Goal: Entertainment & Leisure: Consume media (video, audio)

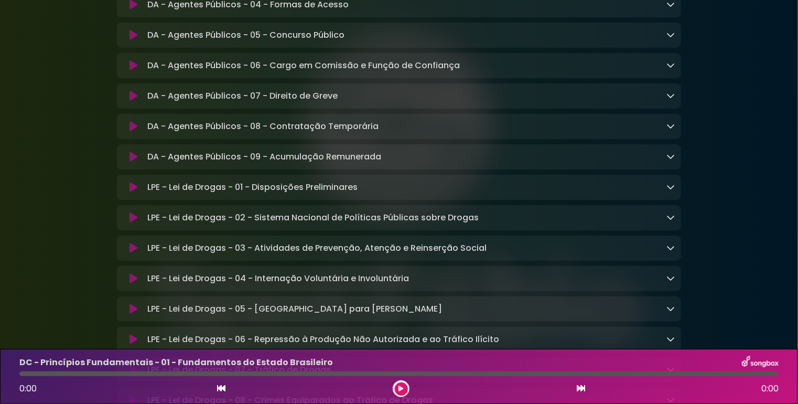
scroll to position [1364, 0]
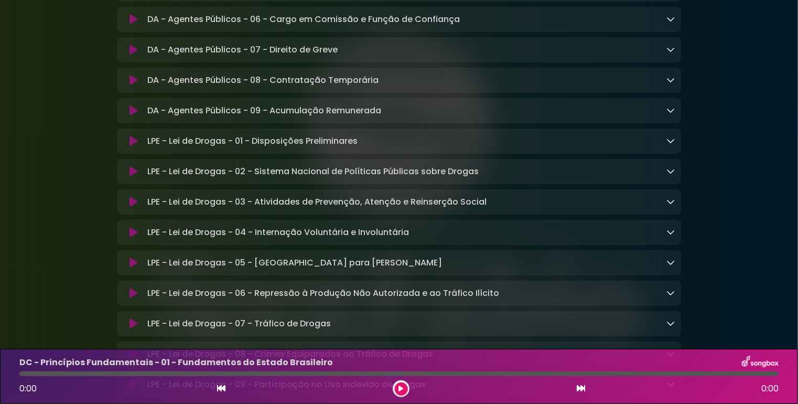
click at [133, 146] on icon at bounding box center [134, 141] width 8 height 10
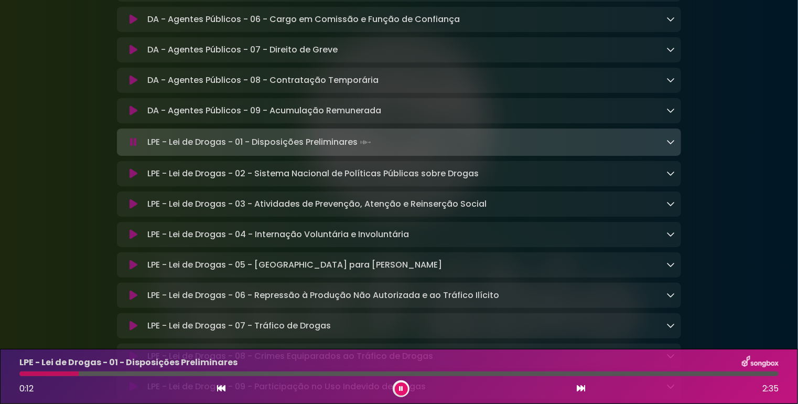
click at [130, 179] on icon at bounding box center [134, 173] width 8 height 10
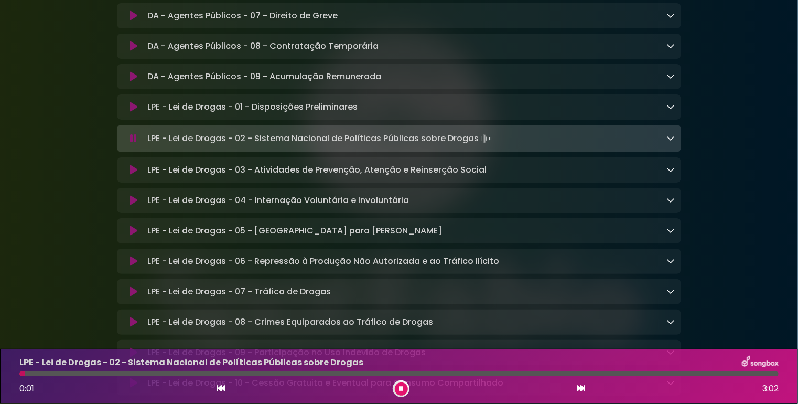
scroll to position [1416, 0]
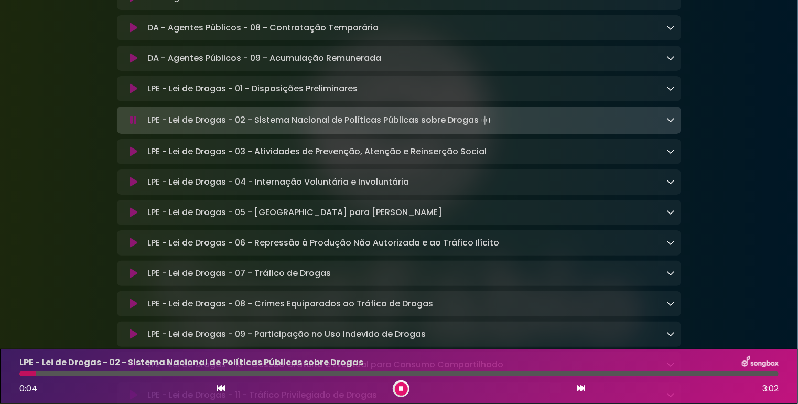
drag, startPoint x: 55, startPoint y: 372, endPoint x: 98, endPoint y: 374, distance: 43.1
click at [97, 374] on div at bounding box center [399, 373] width 760 height 5
click at [130, 157] on icon at bounding box center [134, 151] width 8 height 10
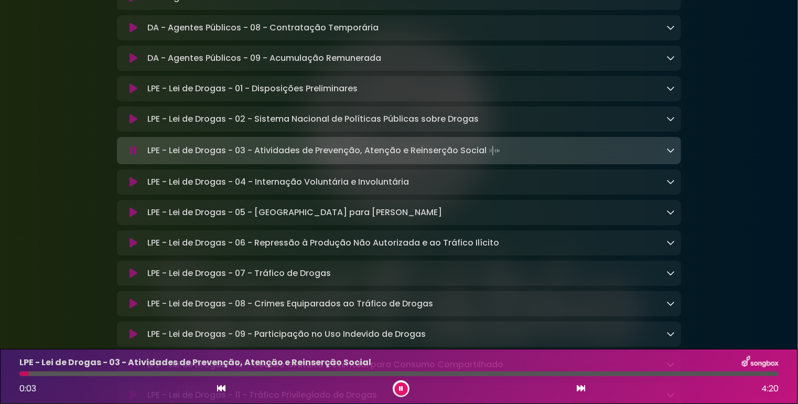
click at [89, 375] on div at bounding box center [399, 373] width 760 height 5
click at [133, 187] on icon at bounding box center [134, 182] width 8 height 10
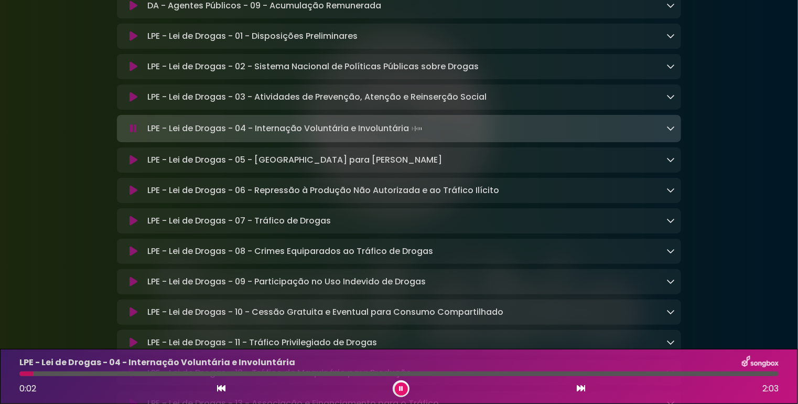
scroll to position [1574, 0]
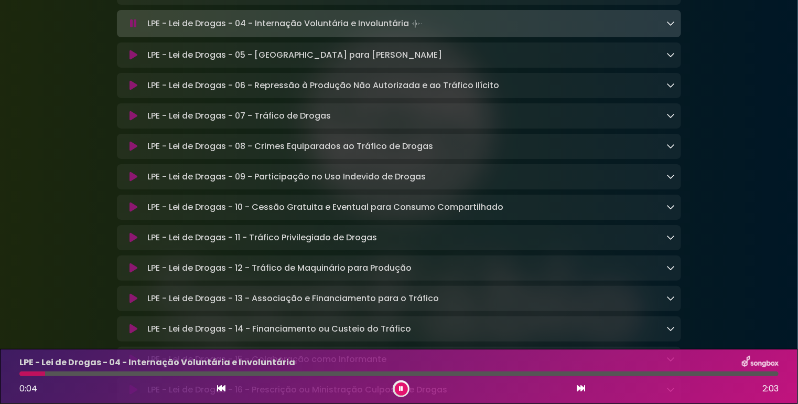
click at [102, 372] on div at bounding box center [399, 373] width 760 height 5
click at [148, 372] on div at bounding box center [399, 373] width 760 height 5
click at [132, 60] on icon at bounding box center [134, 55] width 8 height 10
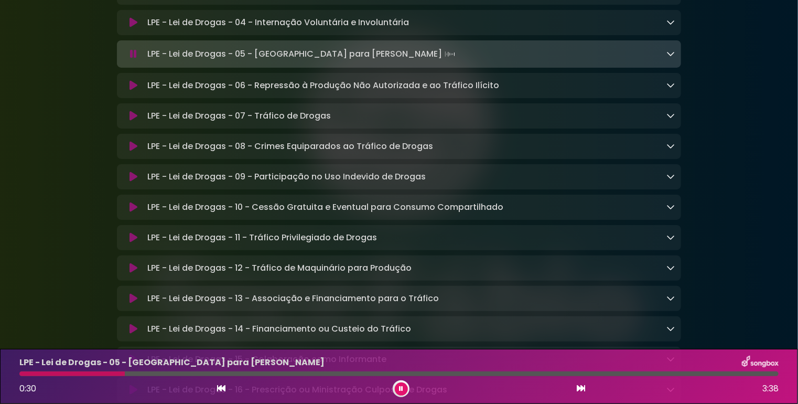
click at [164, 373] on div at bounding box center [399, 373] width 760 height 5
click at [130, 91] on icon at bounding box center [134, 85] width 8 height 10
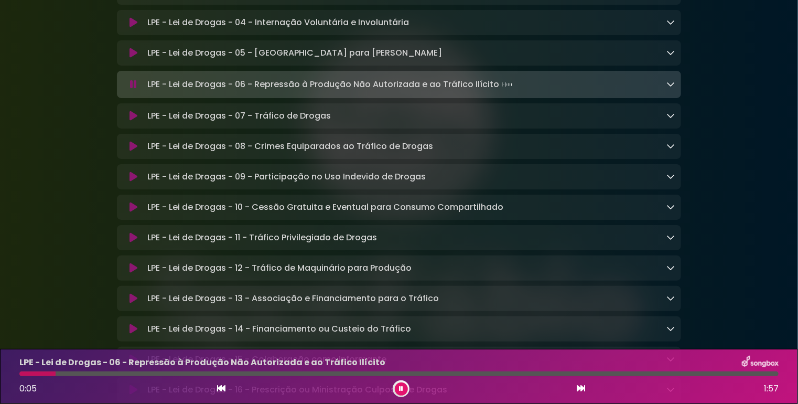
click at [72, 372] on div at bounding box center [399, 373] width 760 height 5
click at [134, 121] on icon at bounding box center [134, 116] width 8 height 10
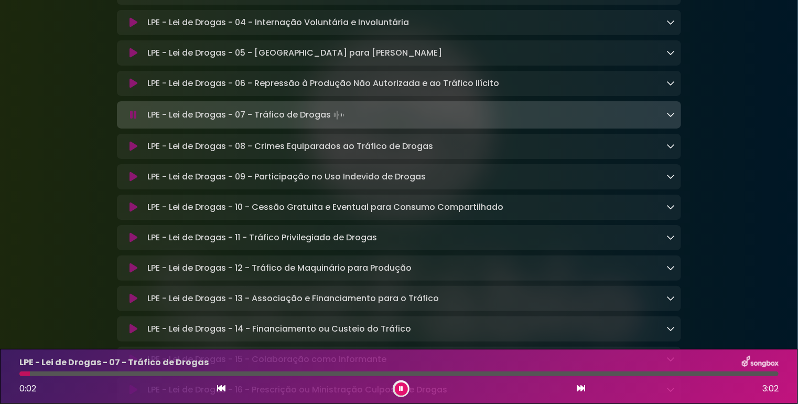
click at [92, 374] on div at bounding box center [399, 373] width 760 height 5
click at [134, 152] on icon at bounding box center [134, 146] width 8 height 10
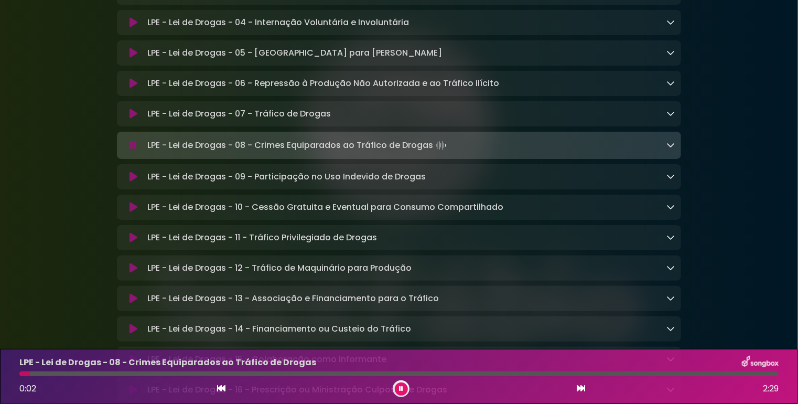
click at [128, 373] on div at bounding box center [399, 373] width 760 height 5
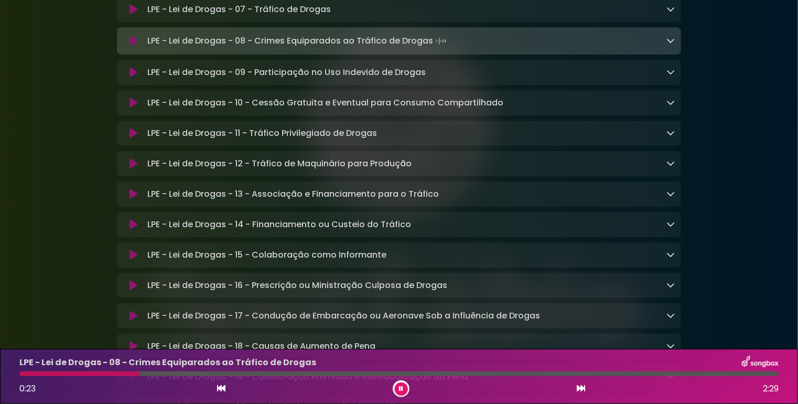
scroll to position [1679, 0]
click at [204, 372] on div at bounding box center [399, 373] width 760 height 5
click at [138, 77] on button at bounding box center [133, 72] width 20 height 10
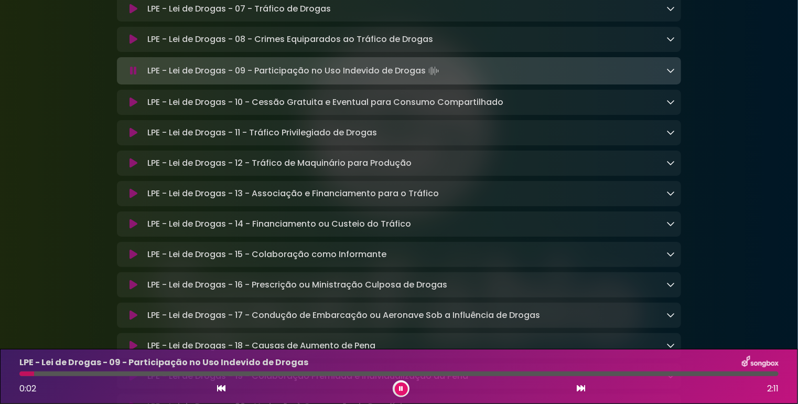
click at [120, 374] on div at bounding box center [399, 373] width 760 height 5
click at [133, 108] on icon at bounding box center [134, 102] width 8 height 10
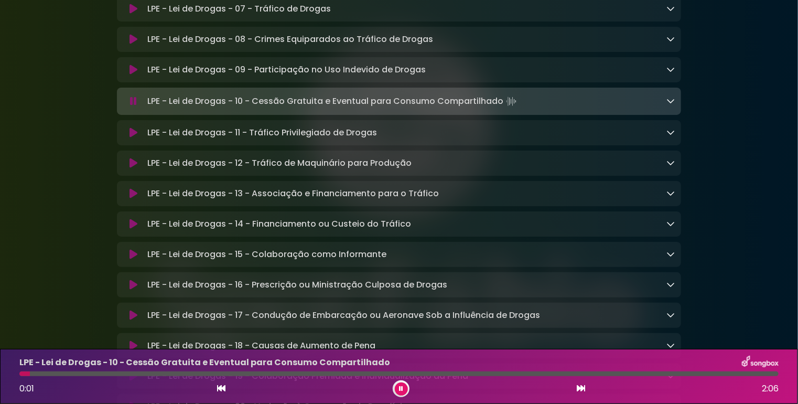
click at [142, 374] on div at bounding box center [399, 373] width 760 height 5
click at [134, 138] on icon at bounding box center [134, 132] width 8 height 10
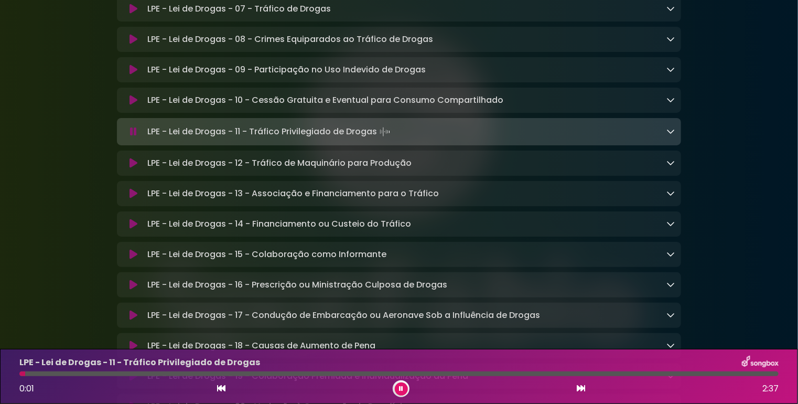
click at [144, 373] on div at bounding box center [399, 373] width 760 height 5
click at [134, 168] on icon at bounding box center [134, 163] width 8 height 10
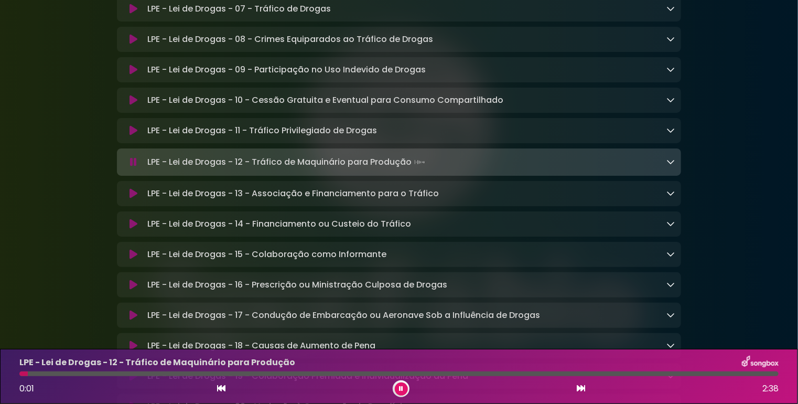
click at [135, 199] on icon at bounding box center [134, 193] width 8 height 10
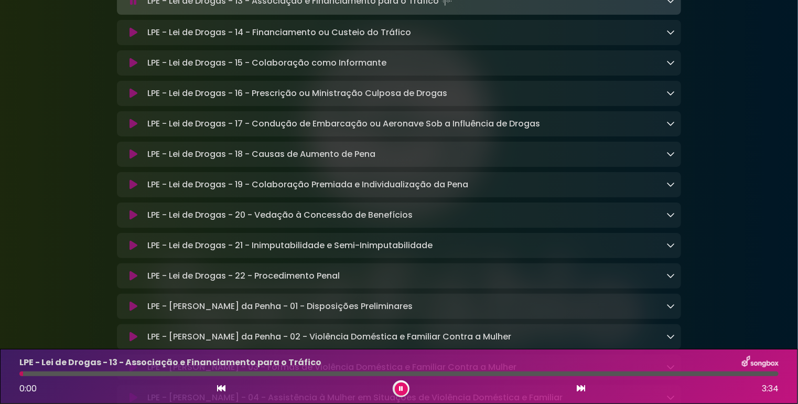
scroll to position [1889, 0]
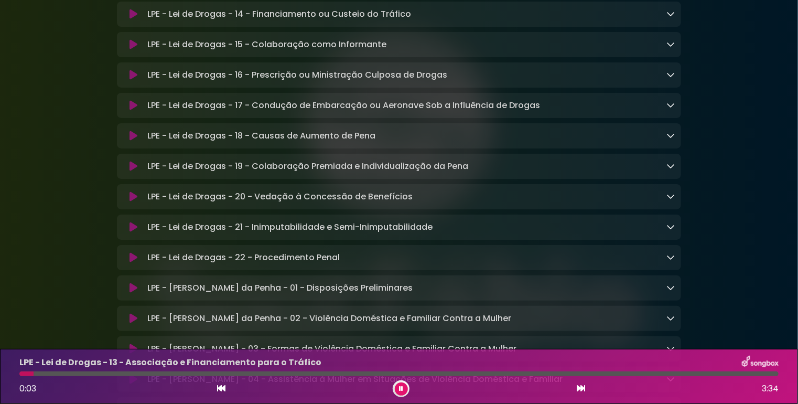
click at [113, 372] on div at bounding box center [399, 373] width 760 height 5
click at [133, 19] on icon at bounding box center [134, 14] width 8 height 10
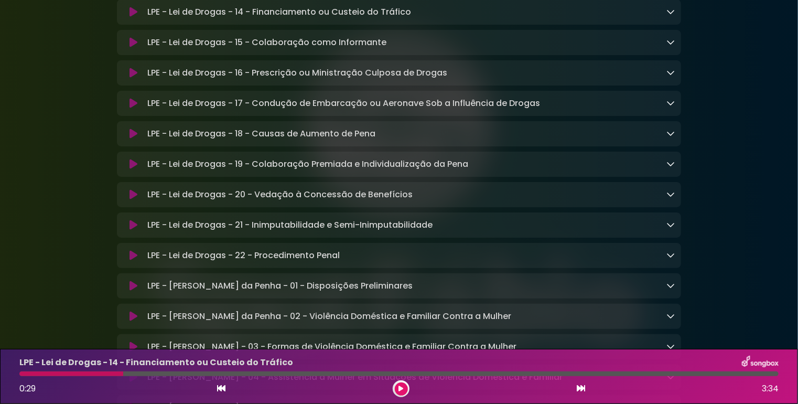
scroll to position [1887, 0]
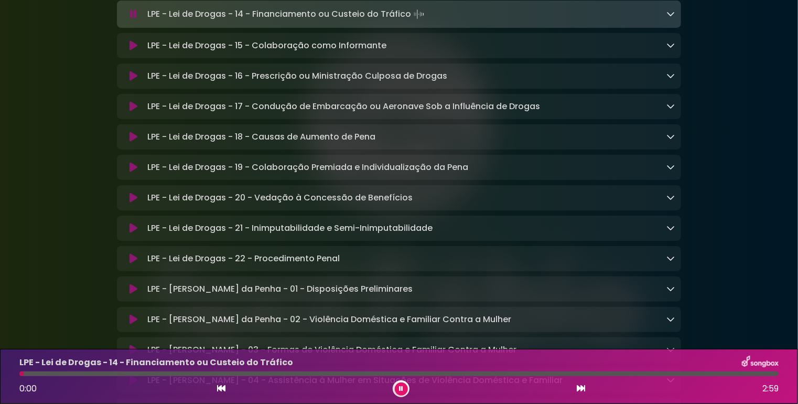
click at [131, 373] on div at bounding box center [399, 373] width 760 height 5
click at [670, 18] on icon at bounding box center [671, 13] width 8 height 8
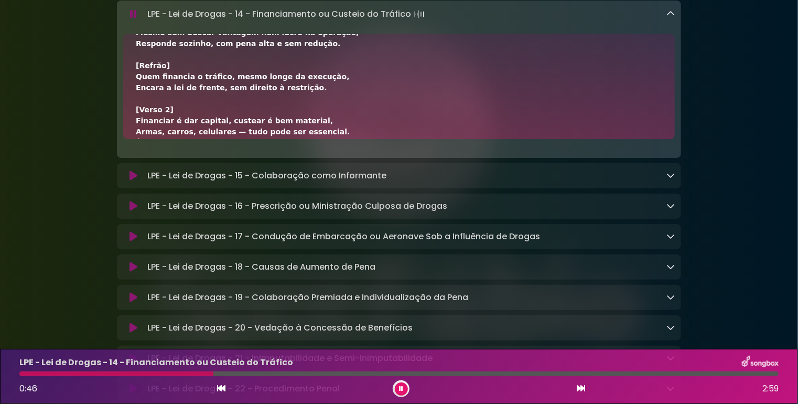
click at [668, 18] on icon at bounding box center [671, 13] width 8 height 8
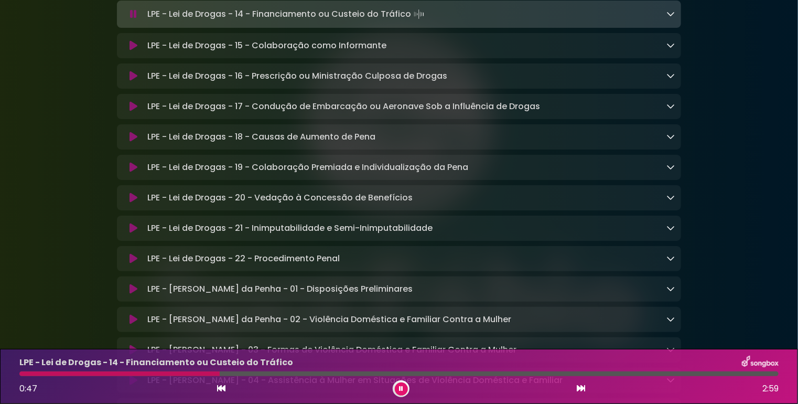
click at [670, 49] on icon at bounding box center [671, 45] width 8 height 8
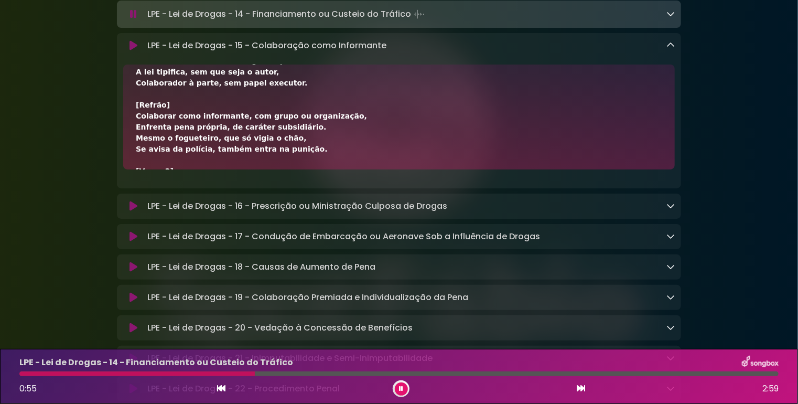
scroll to position [52, 0]
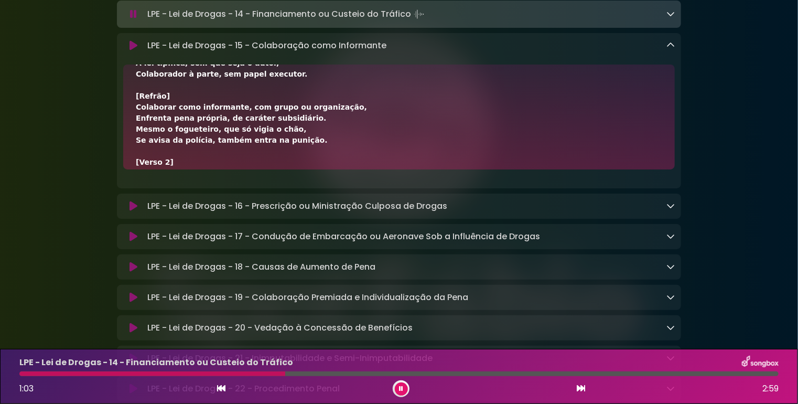
click at [133, 51] on icon at bounding box center [134, 45] width 8 height 10
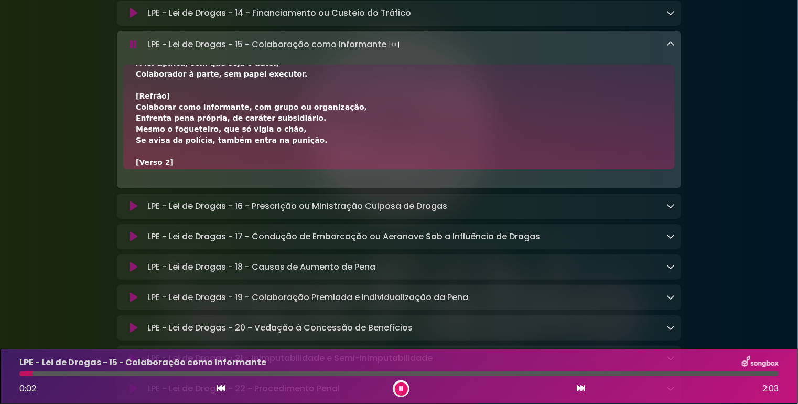
click at [667, 210] on icon at bounding box center [671, 205] width 8 height 8
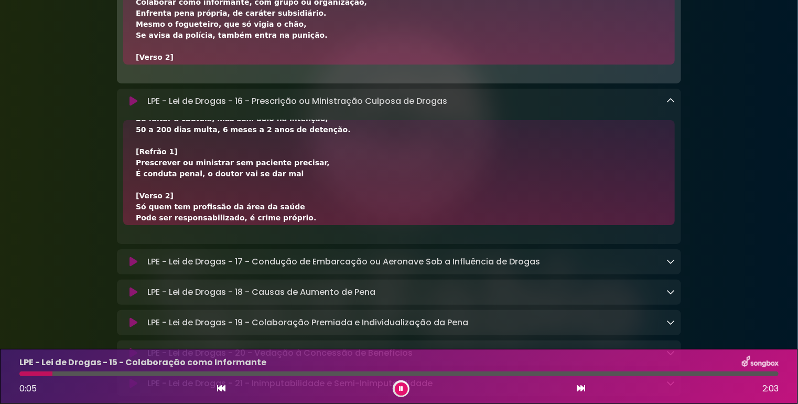
click at [129, 106] on button at bounding box center [133, 101] width 20 height 10
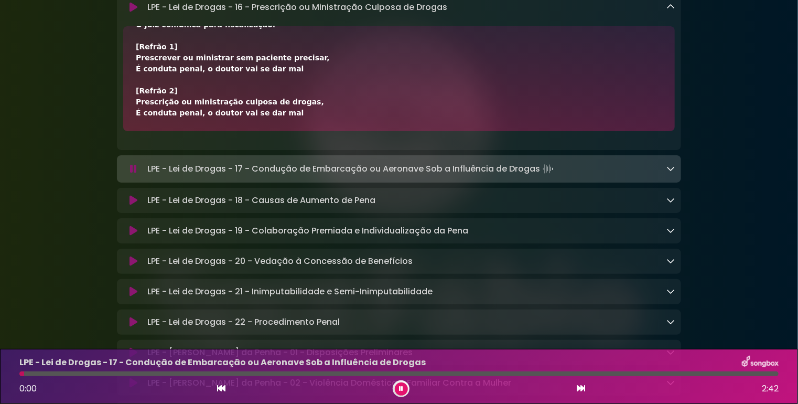
scroll to position [2085, 0]
click at [673, 172] on icon at bounding box center [671, 168] width 8 height 8
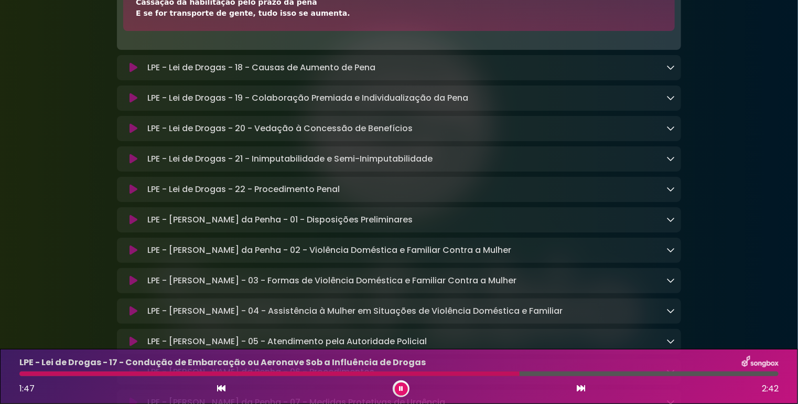
scroll to position [2295, 0]
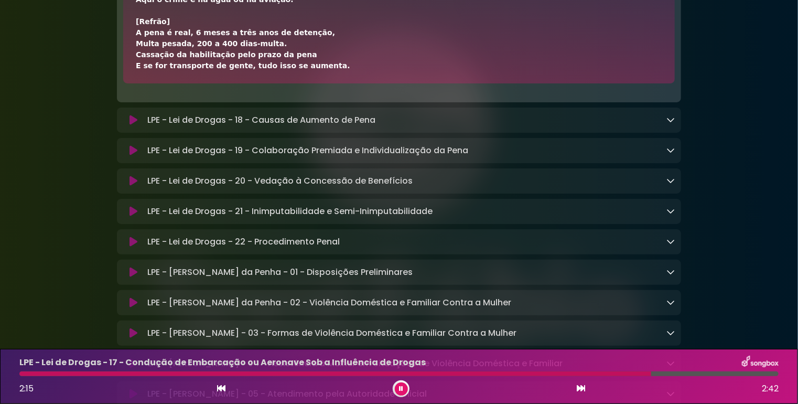
click at [130, 125] on icon at bounding box center [134, 120] width 8 height 10
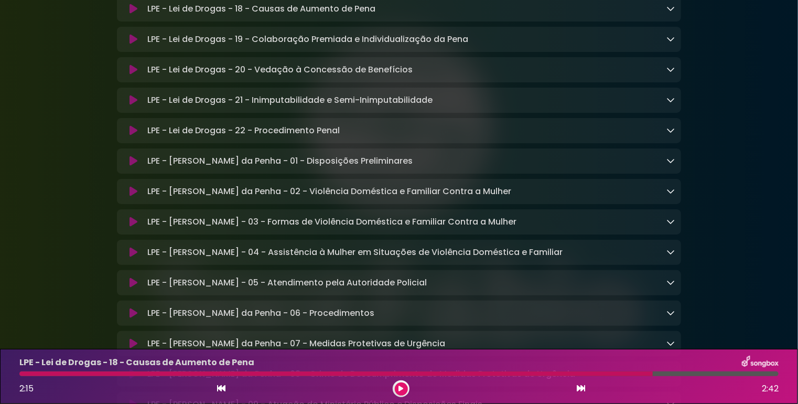
scroll to position [2406, 0]
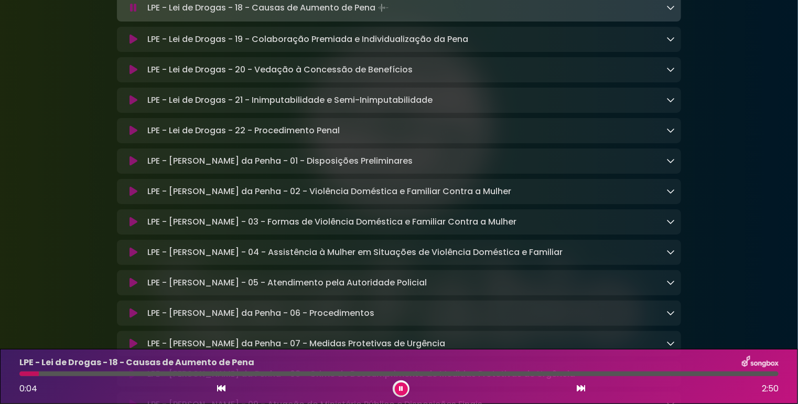
click at [673, 12] on icon at bounding box center [671, 7] width 8 height 8
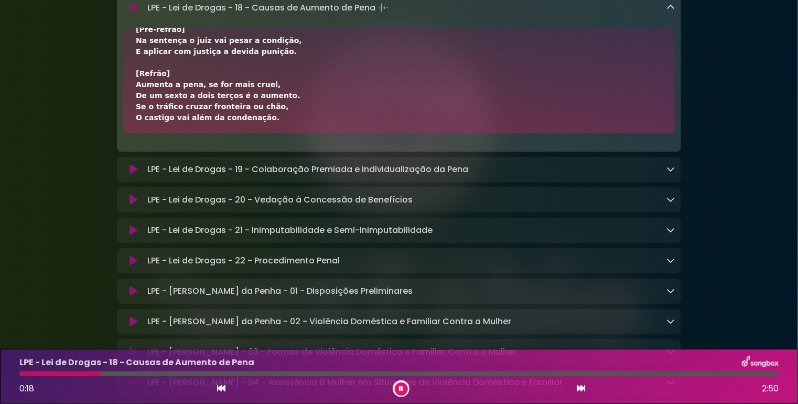
scroll to position [105, 0]
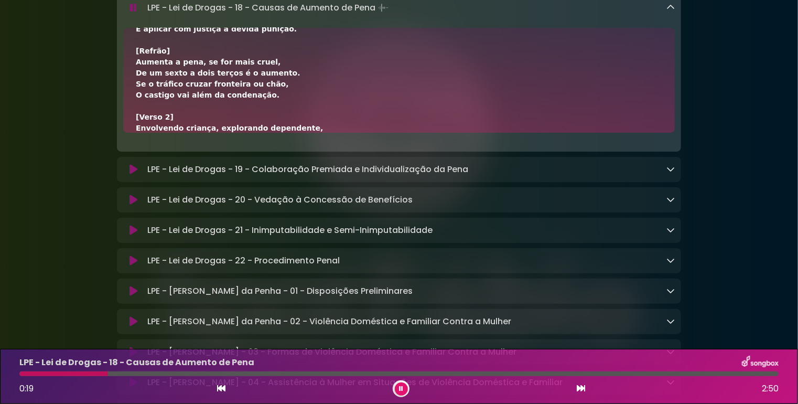
click at [131, 175] on icon at bounding box center [134, 169] width 8 height 10
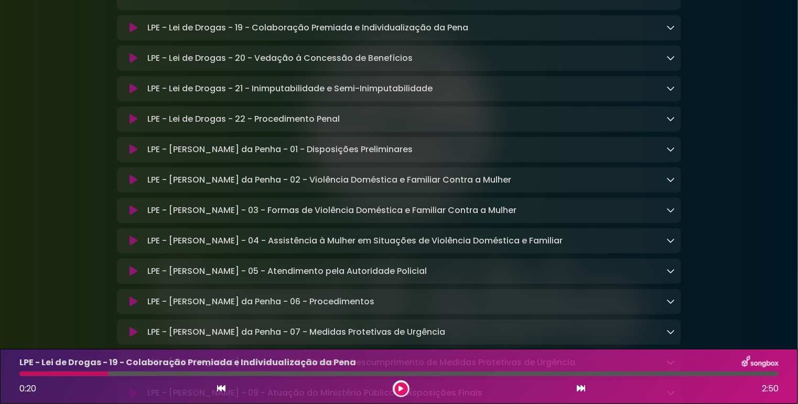
scroll to position [2563, 0]
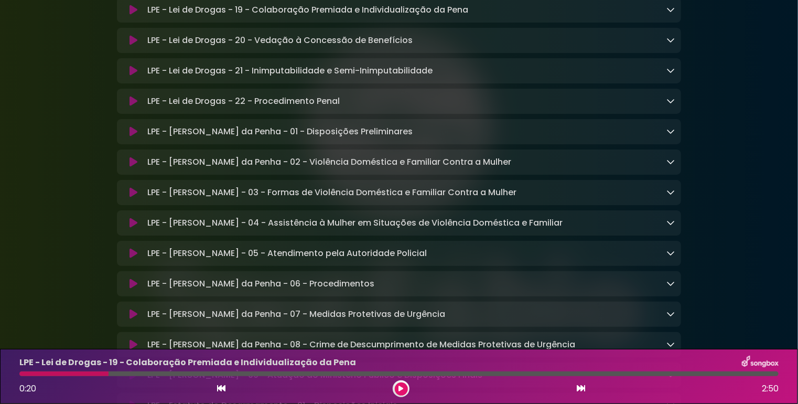
click at [669, 14] on icon at bounding box center [671, 9] width 8 height 8
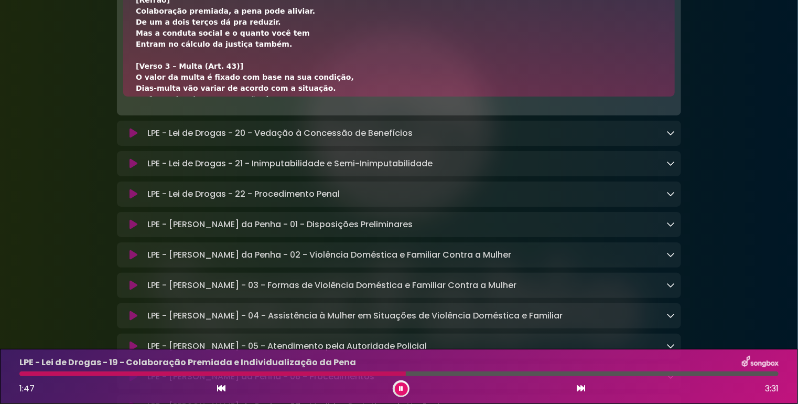
scroll to position [208, 0]
click at [130, 138] on icon at bounding box center [134, 133] width 8 height 10
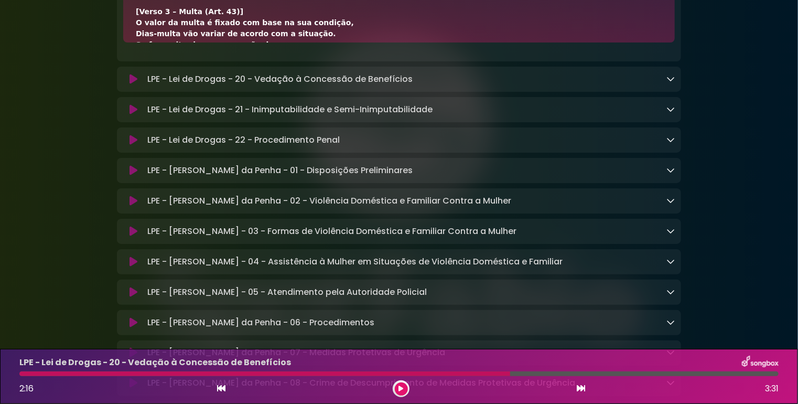
scroll to position [2707, 0]
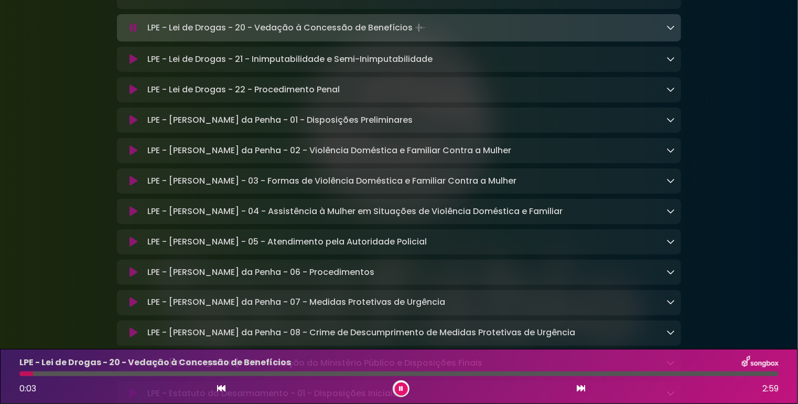
click at [675, 35] on div "LPE - Lei de Drogas - 20 - Vedação à Concessão de Benefícios Loading Track..." at bounding box center [399, 27] width 564 height 15
click at [673, 31] on icon at bounding box center [671, 27] width 8 height 8
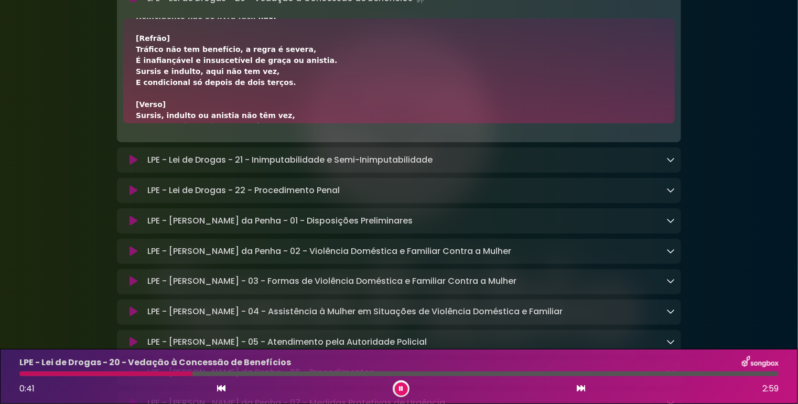
scroll to position [2724, 0]
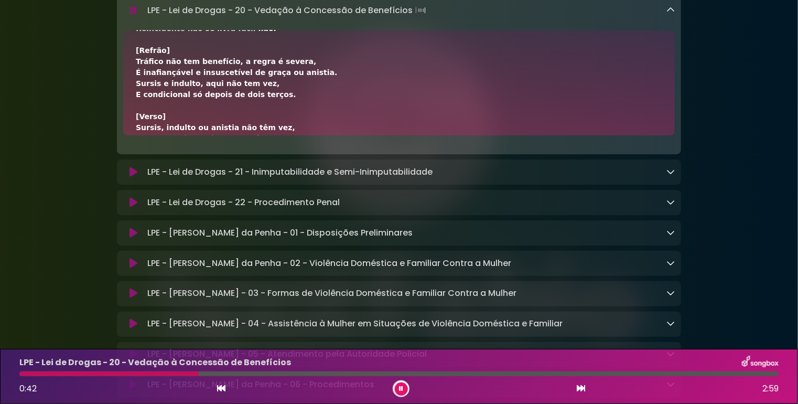
click at [132, 16] on icon at bounding box center [133, 10] width 7 height 10
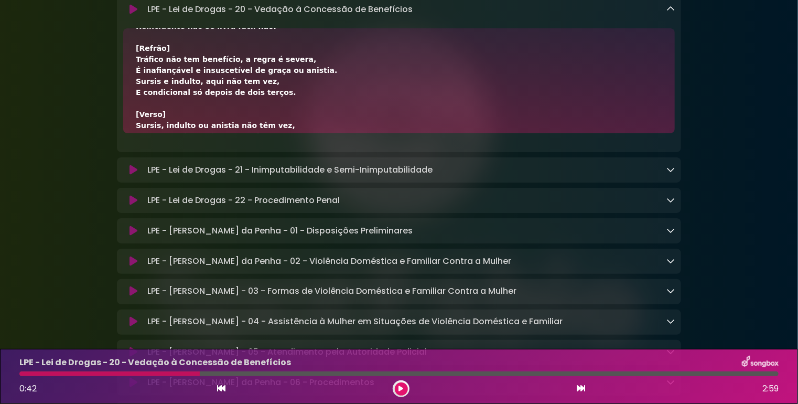
click at [134, 15] on icon at bounding box center [134, 9] width 8 height 10
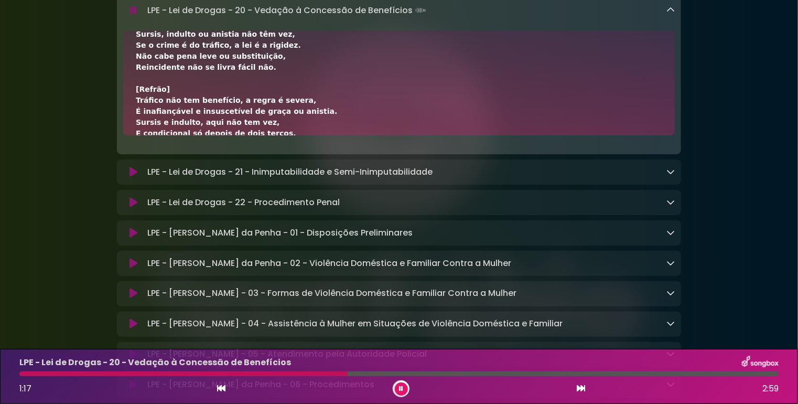
click at [136, 16] on icon at bounding box center [133, 10] width 7 height 10
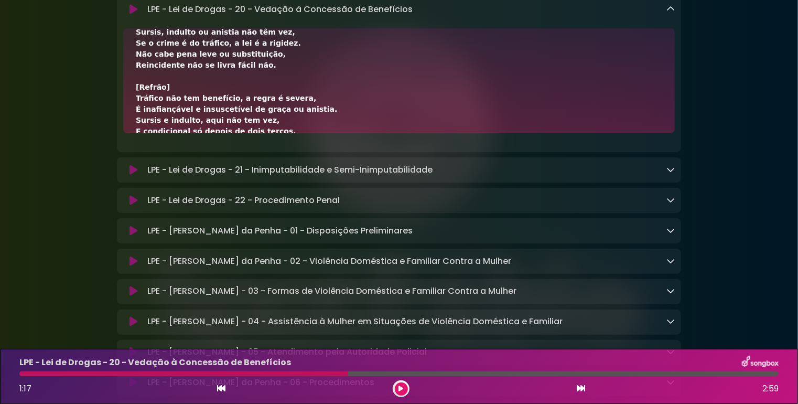
click at [134, 15] on icon at bounding box center [134, 9] width 8 height 10
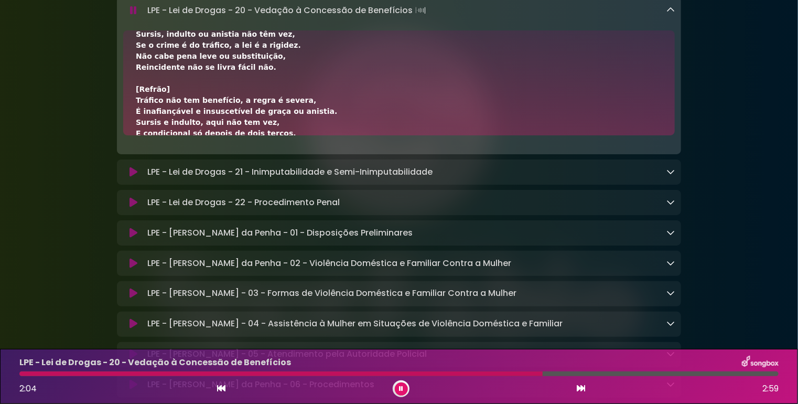
click at [330, 109] on div "[Verso] Sursis, indulto ou anistia não têm vez, Se o crime é do tráfico, a lei …" at bounding box center [399, 79] width 527 height 386
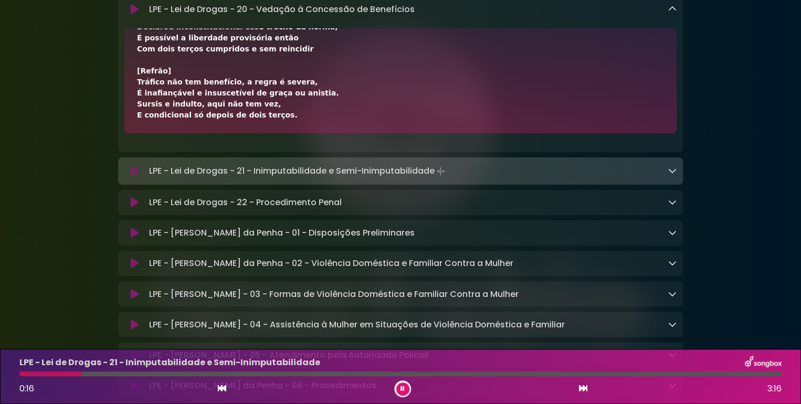
click at [132, 208] on icon at bounding box center [135, 202] width 8 height 10
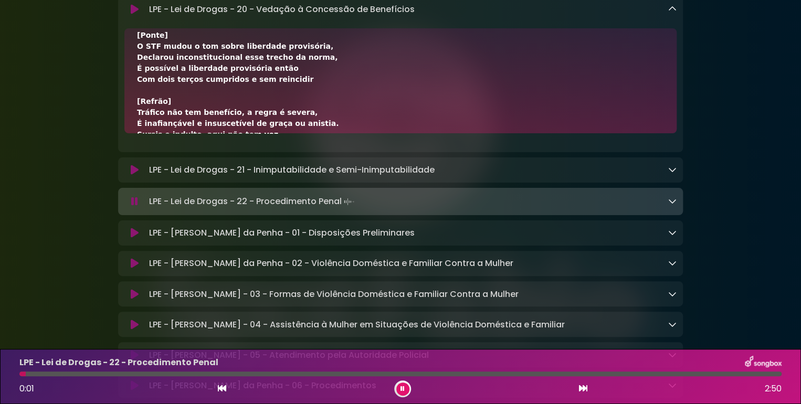
scroll to position [253, 0]
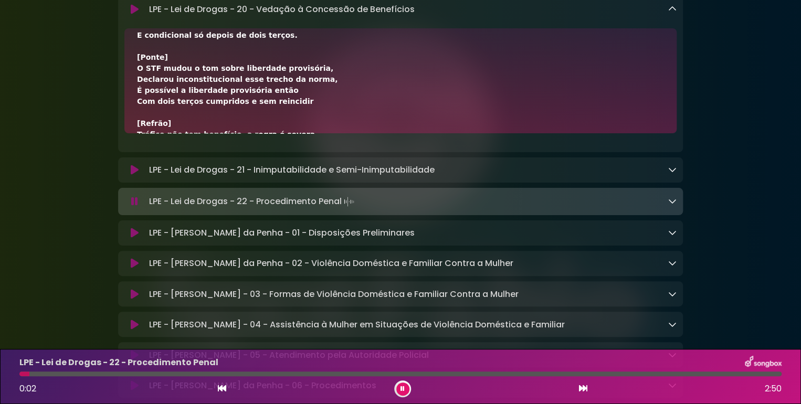
click at [669, 13] on icon at bounding box center [672, 9] width 8 height 8
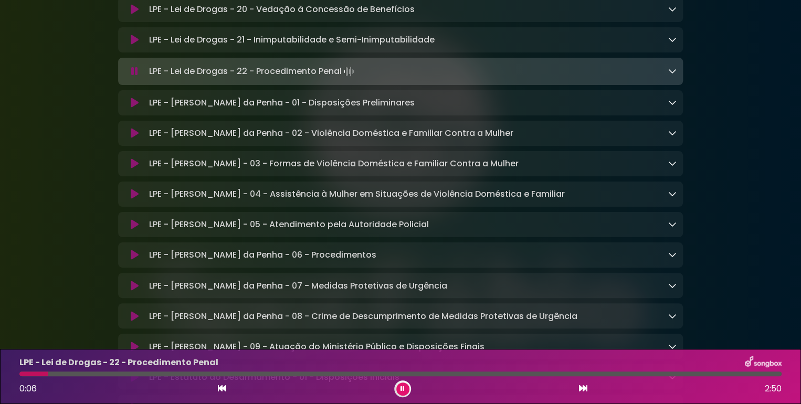
click at [670, 75] on icon at bounding box center [672, 71] width 8 height 8
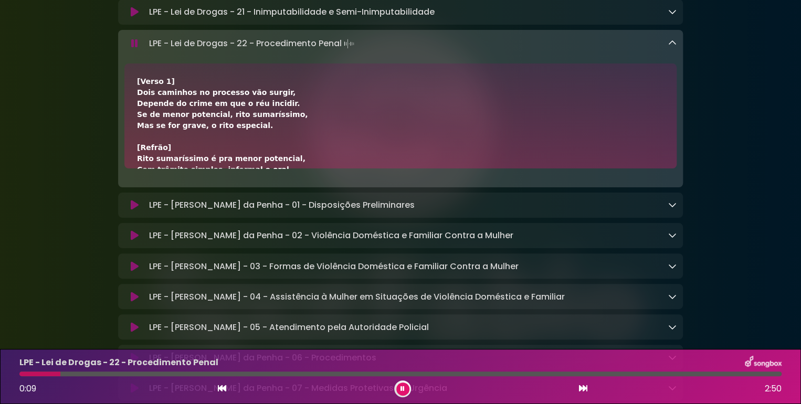
scroll to position [2777, 0]
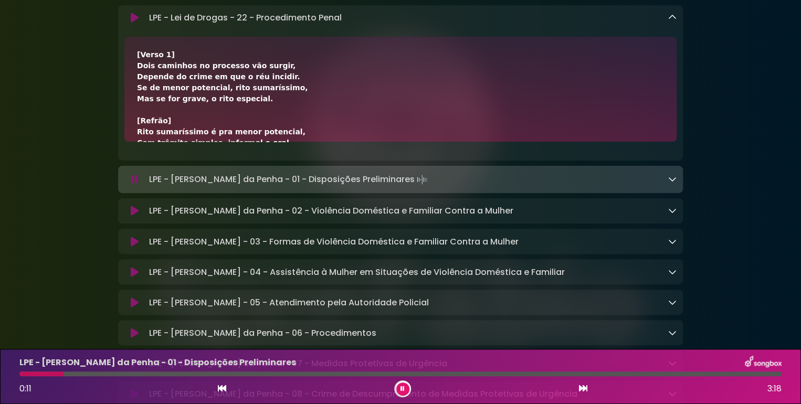
click at [671, 22] on icon at bounding box center [672, 17] width 8 height 8
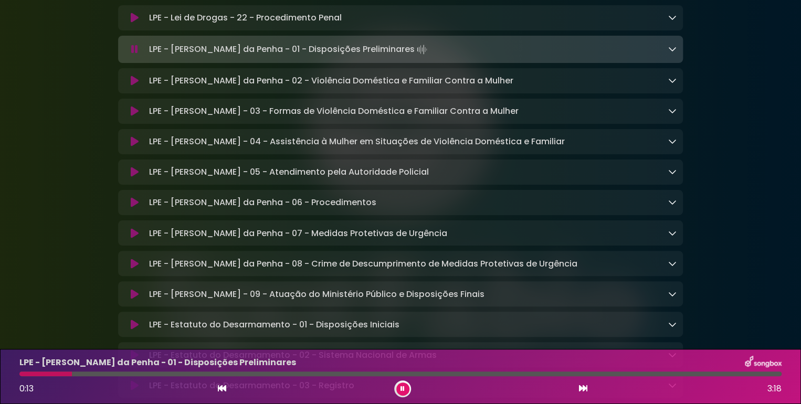
click at [132, 86] on icon at bounding box center [135, 81] width 8 height 10
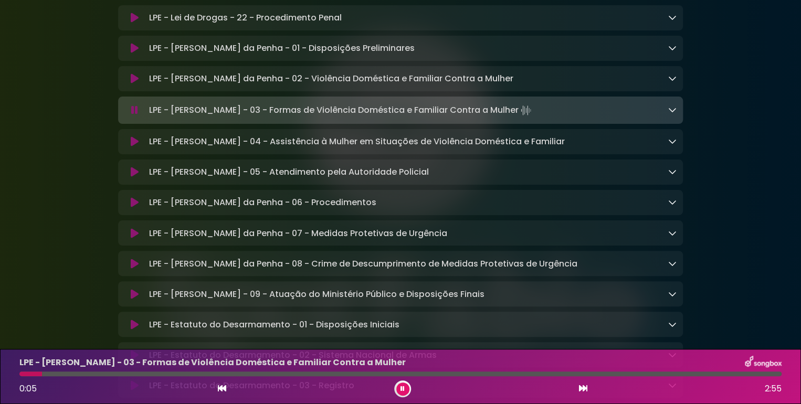
click at [134, 147] on icon at bounding box center [135, 141] width 8 height 10
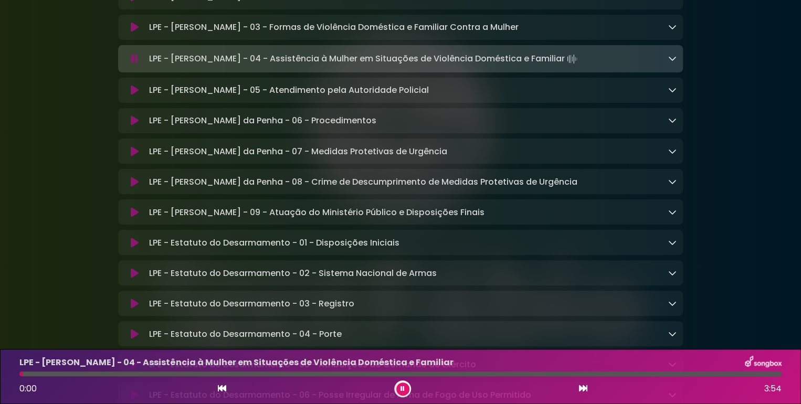
scroll to position [2882, 0]
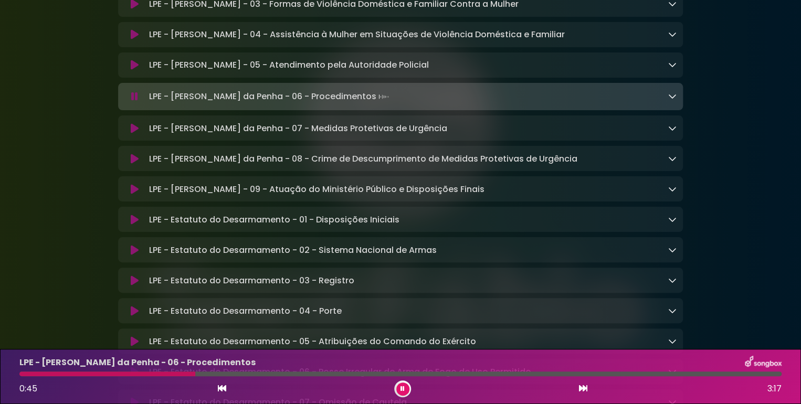
click at [136, 102] on icon at bounding box center [134, 96] width 7 height 10
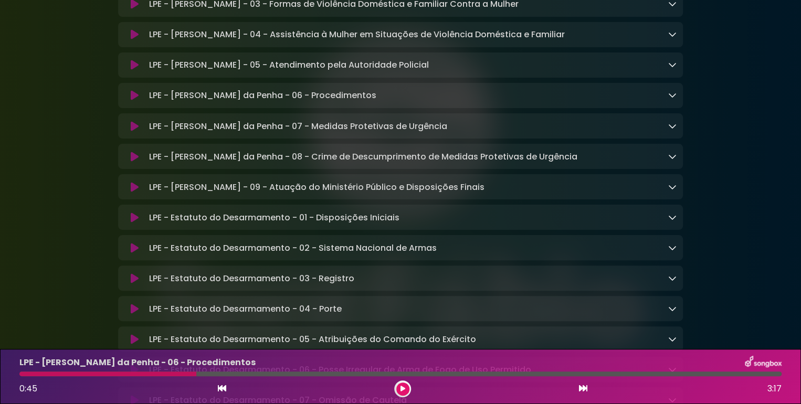
click at [135, 101] on icon at bounding box center [135, 95] width 8 height 10
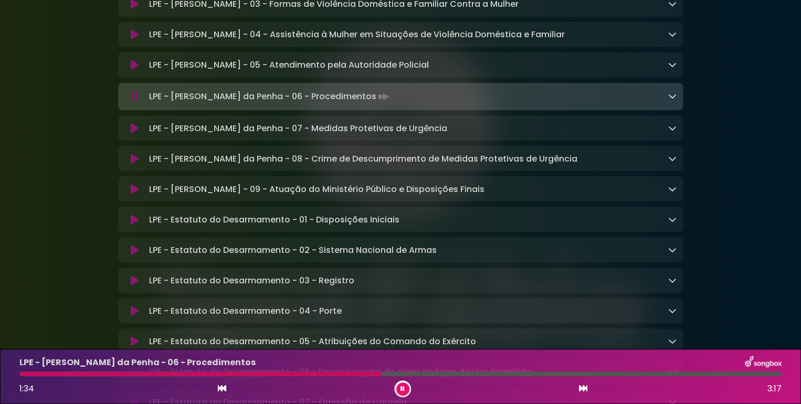
click at [672, 100] on icon at bounding box center [672, 96] width 8 height 8
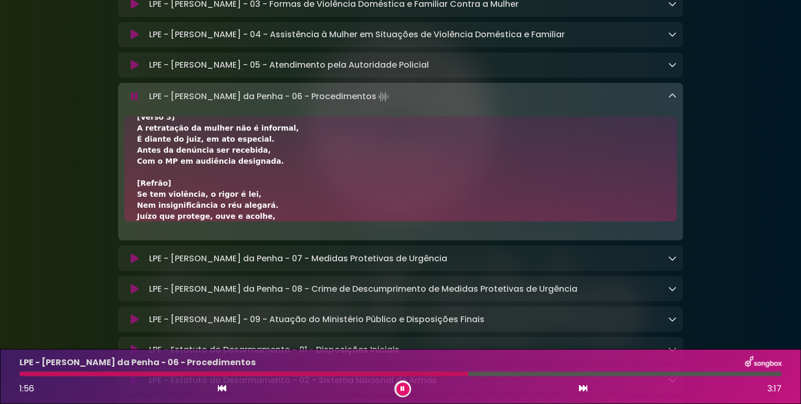
scroll to position [285, 0]
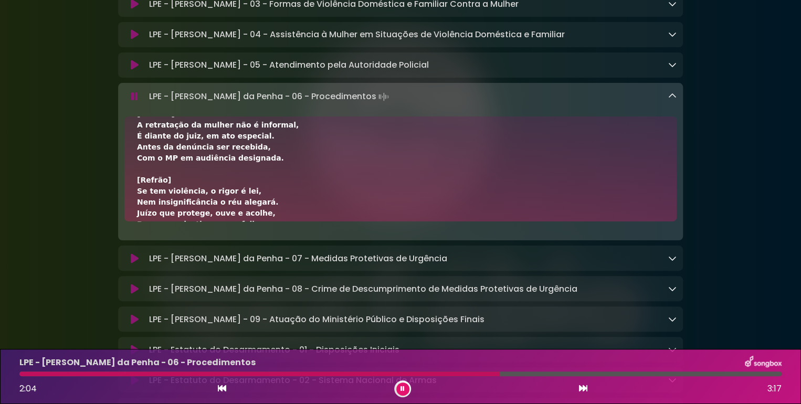
click at [132, 102] on icon at bounding box center [134, 96] width 7 height 10
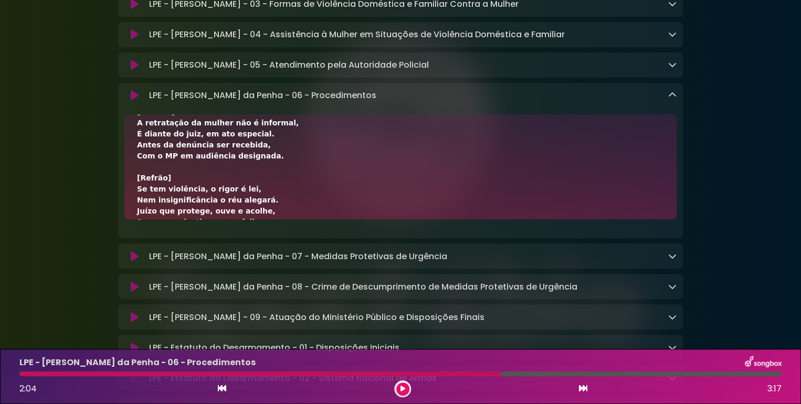
click at [129, 101] on button at bounding box center [134, 95] width 20 height 10
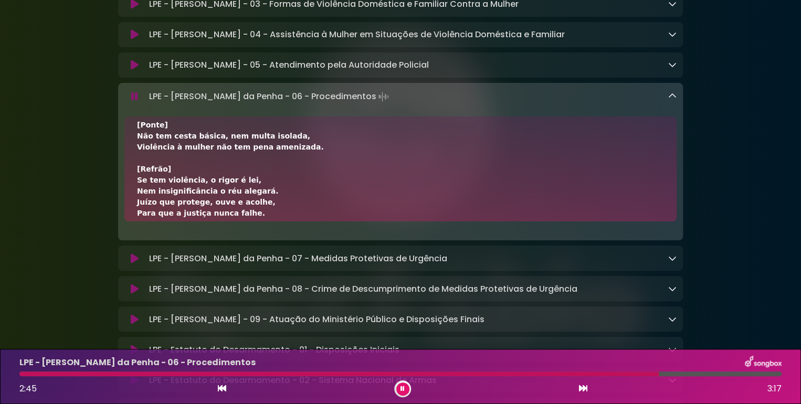
scroll to position [415, 0]
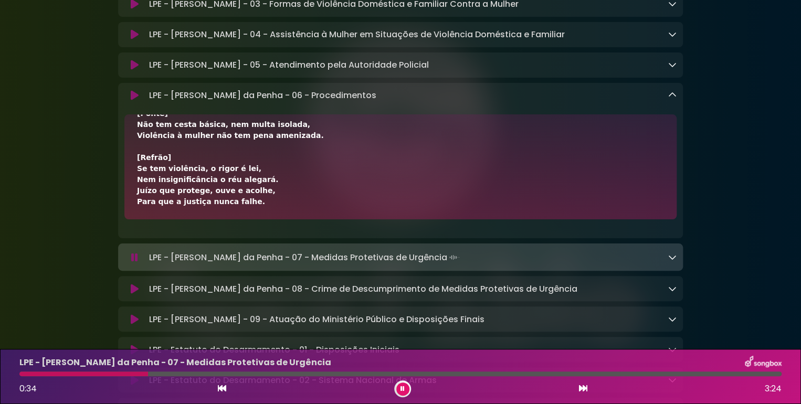
click at [673, 99] on icon at bounding box center [672, 95] width 8 height 8
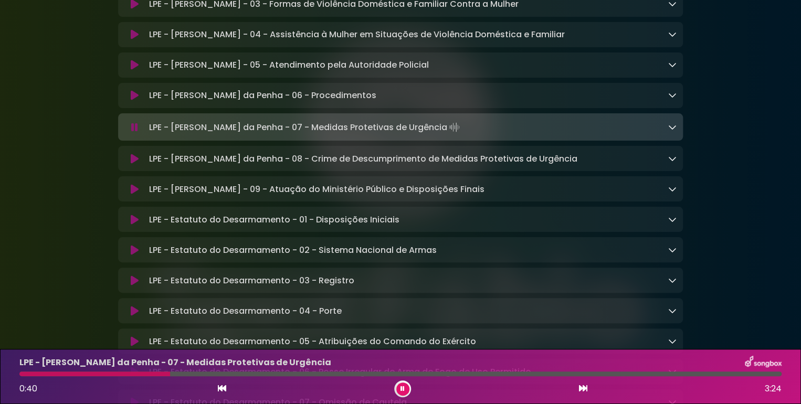
click at [674, 131] on icon at bounding box center [672, 126] width 8 height 8
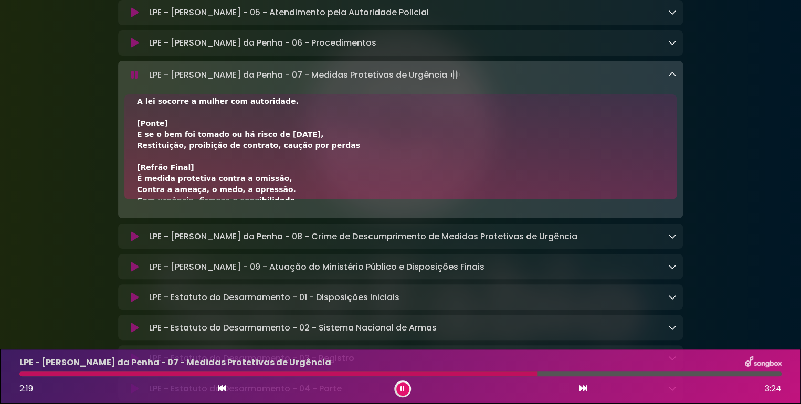
scroll to position [344, 0]
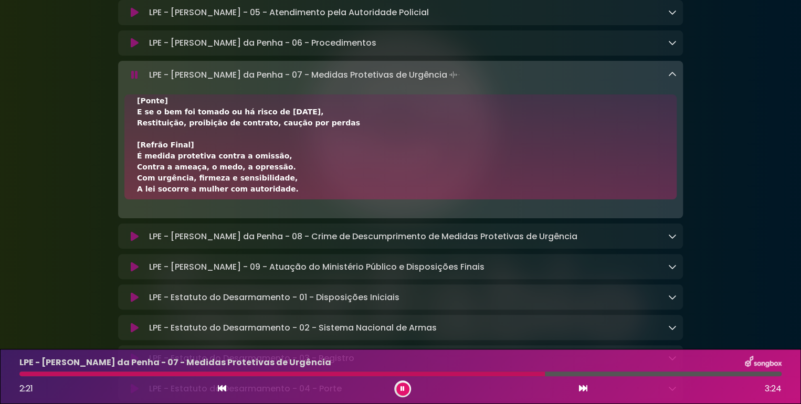
scroll to position [369, 0]
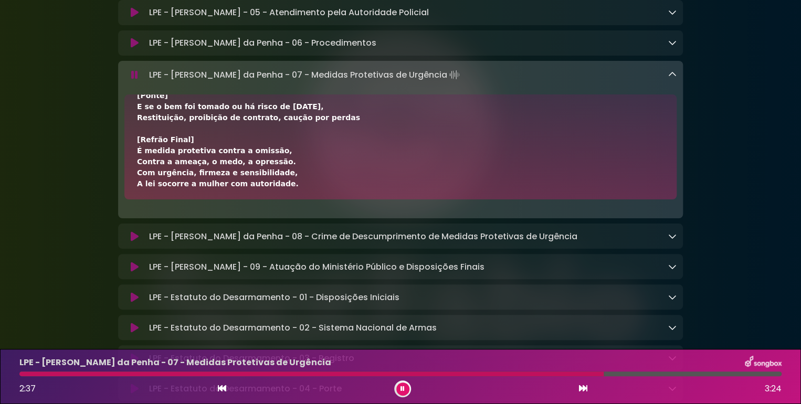
drag, startPoint x: 598, startPoint y: 364, endPoint x: 50, endPoint y: 116, distance: 601.0
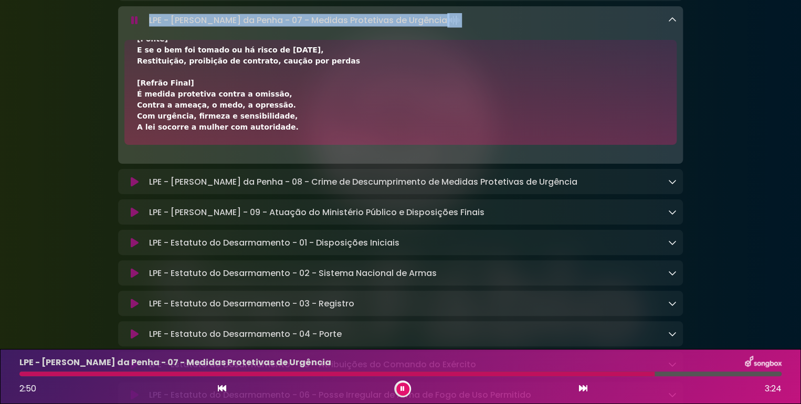
scroll to position [2934, 0]
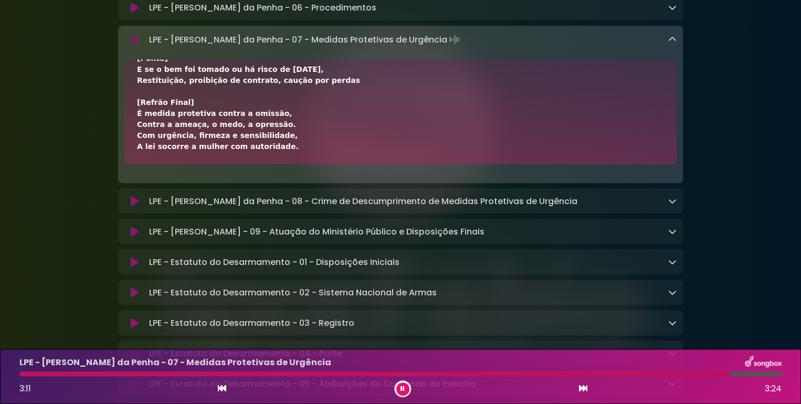
scroll to position [2987, 0]
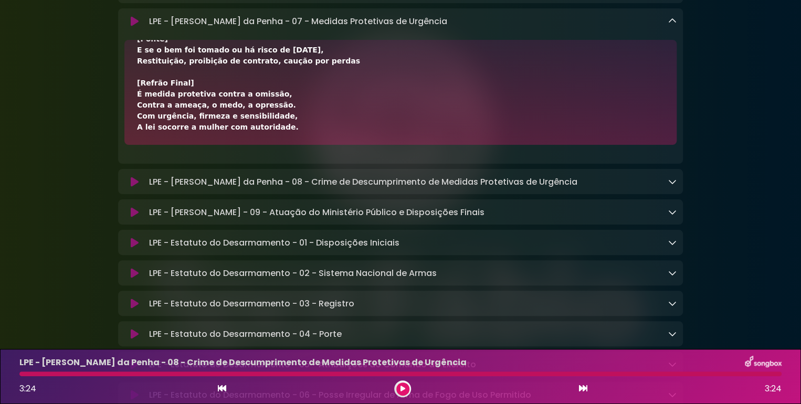
click at [673, 25] on icon at bounding box center [672, 20] width 8 height 8
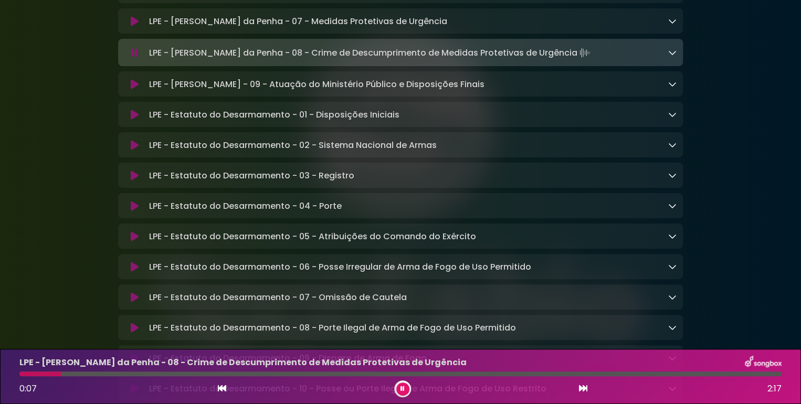
click at [669, 56] on icon at bounding box center [672, 52] width 8 height 8
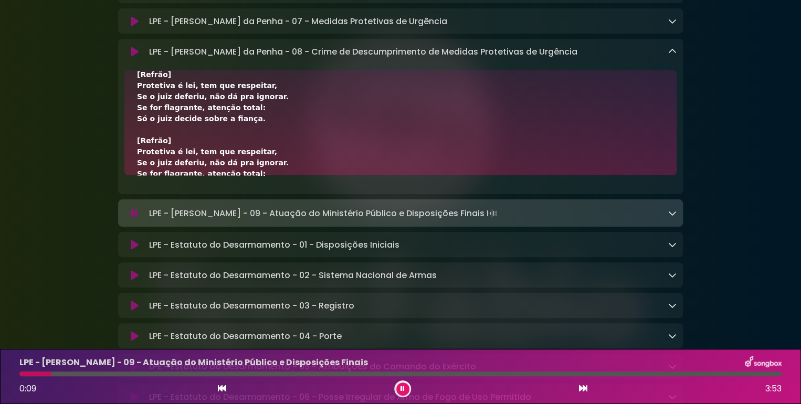
scroll to position [239, 0]
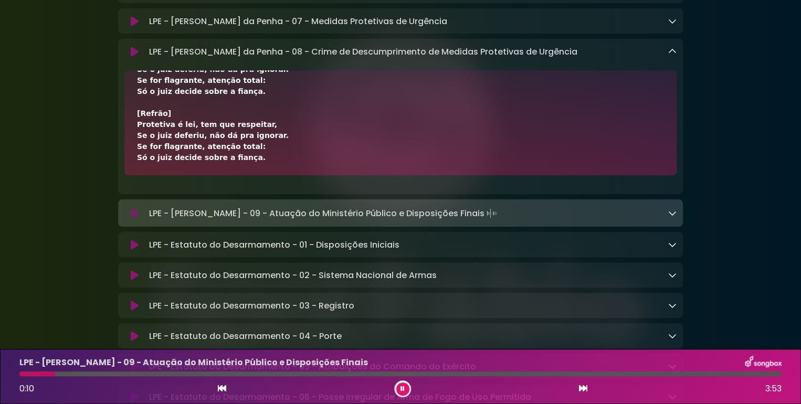
click at [674, 55] on icon at bounding box center [672, 51] width 8 height 8
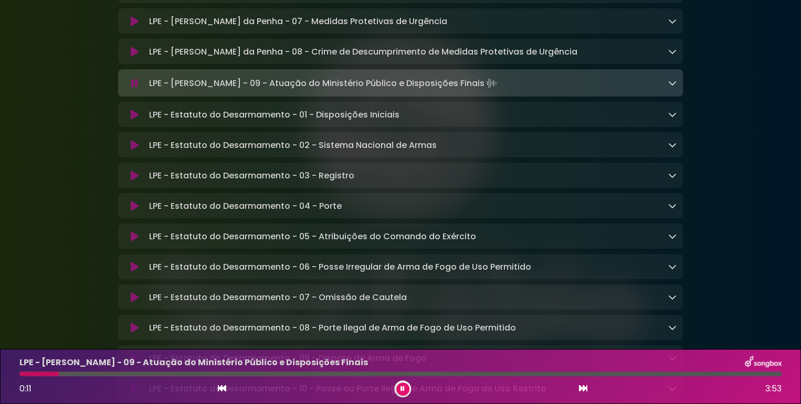
click at [672, 87] on icon at bounding box center [672, 82] width 8 height 8
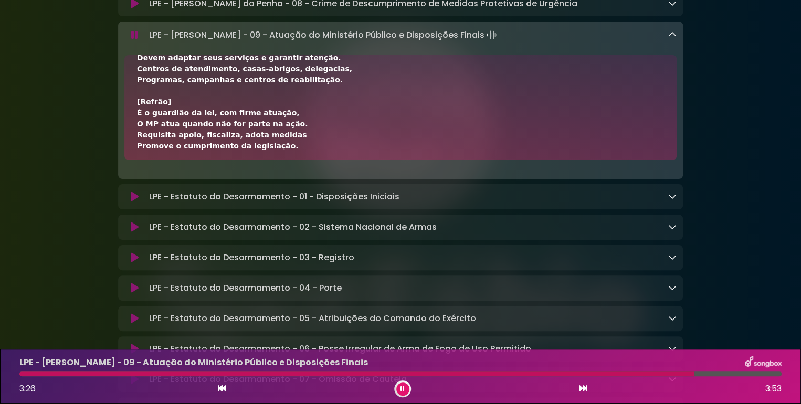
scroll to position [306, 0]
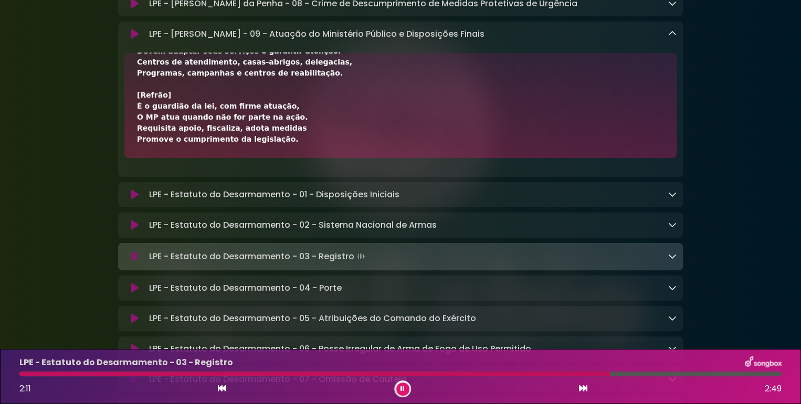
click at [674, 38] on icon at bounding box center [672, 33] width 8 height 8
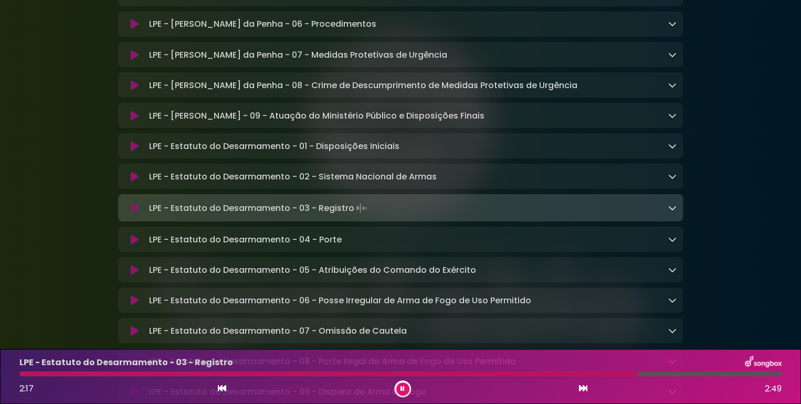
scroll to position [2929, 0]
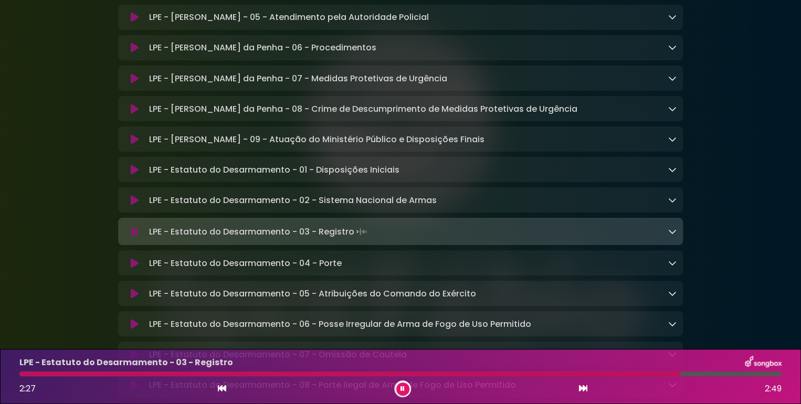
click at [673, 82] on icon at bounding box center [672, 77] width 8 height 8
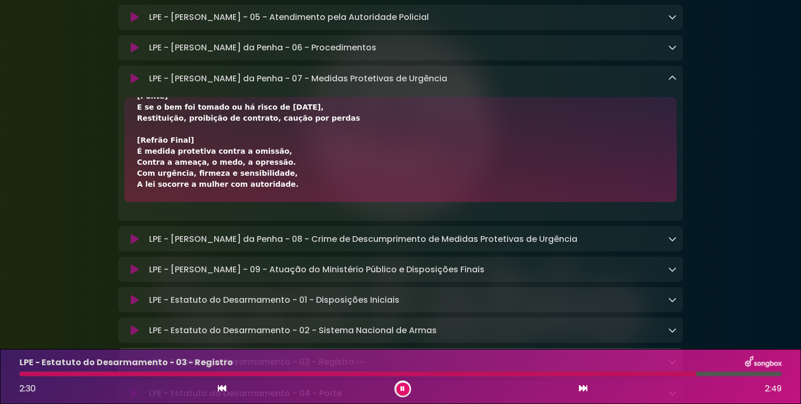
click at [136, 83] on icon at bounding box center [135, 78] width 8 height 10
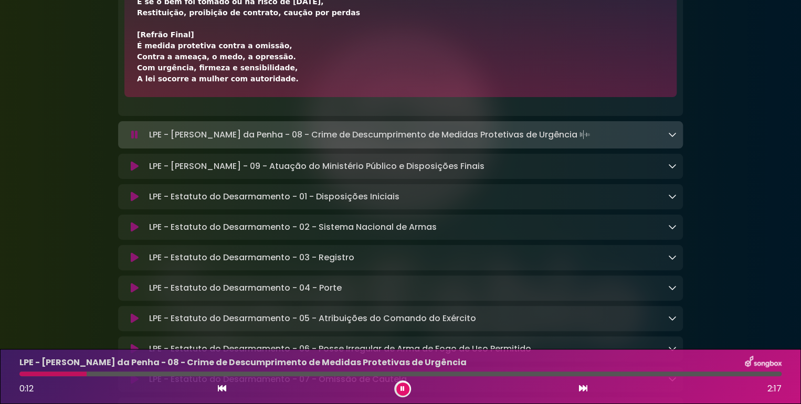
scroll to position [3033, 0]
click at [136, 141] on icon at bounding box center [134, 136] width 7 height 10
